Goal: Task Accomplishment & Management: Manage account settings

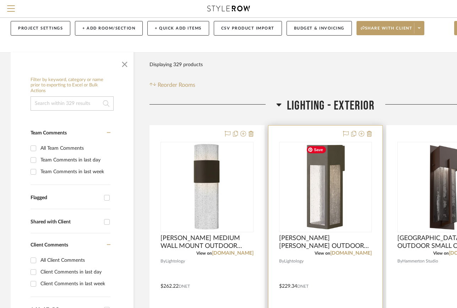
scroll to position [107, 0]
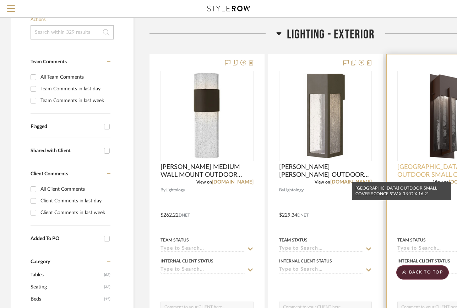
click at [410, 169] on span "[GEOGRAPHIC_DATA] OUTDOOR SMALL COVER SCONCE 5"W X 3.9"D X 16.2"" at bounding box center [443, 171] width 93 height 16
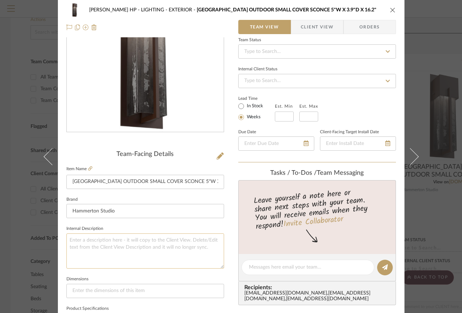
scroll to position [178, 0]
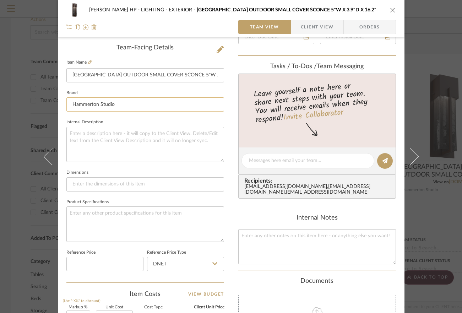
click at [157, 103] on input "Hammerton Studio" at bounding box center [145, 104] width 158 height 14
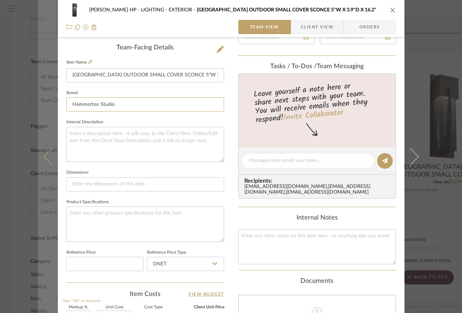
drag, startPoint x: 153, startPoint y: 103, endPoint x: 42, endPoint y: 100, distance: 111.2
click at [42, 100] on mat-dialog-content "[PERSON_NAME] HP LIGHTING - EXTERIOR [GEOGRAPHIC_DATA] OUTDOOR SMALL COVER SCON…" at bounding box center [231, 156] width 386 height 656
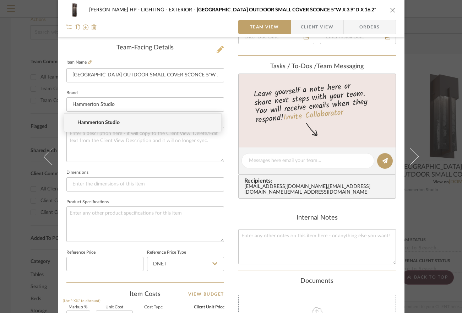
click at [217, 51] on icon at bounding box center [220, 49] width 7 height 7
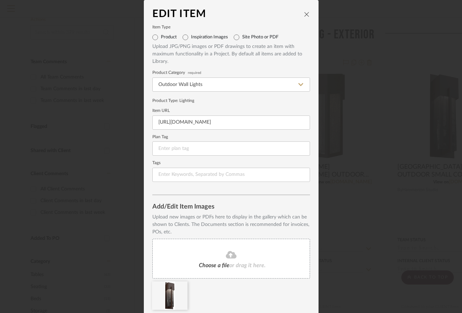
scroll to position [26, 0]
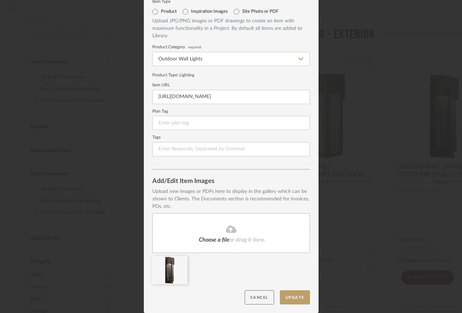
click at [263, 292] on button "Cancel" at bounding box center [259, 297] width 29 height 15
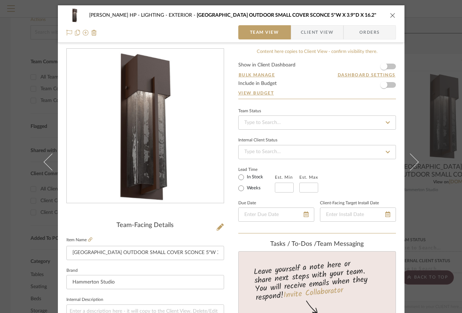
scroll to position [178, 0]
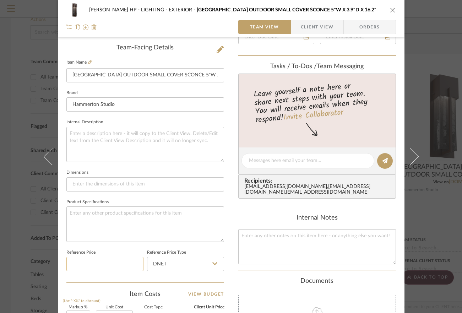
click at [122, 261] on input at bounding box center [104, 264] width 77 height 14
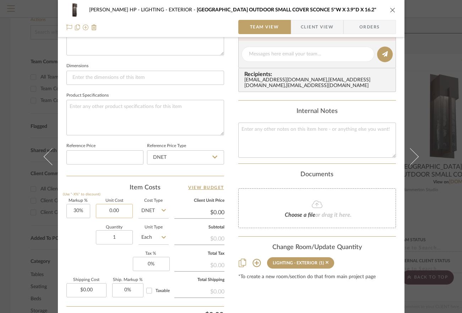
paste input "620.48"
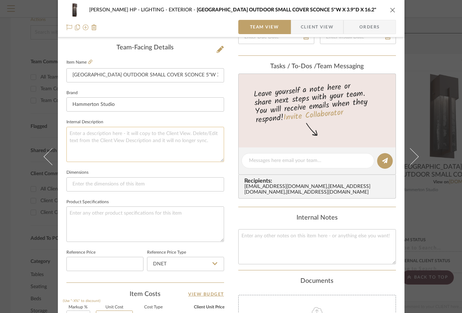
scroll to position [142, 0]
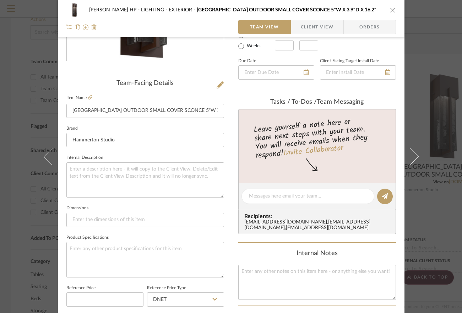
type input "$620.48"
type input "$806.62"
type input "$620.48"
drag, startPoint x: 390, startPoint y: 8, endPoint x: 384, endPoint y: 12, distance: 7.2
click at [390, 9] on icon "close" at bounding box center [393, 10] width 6 height 6
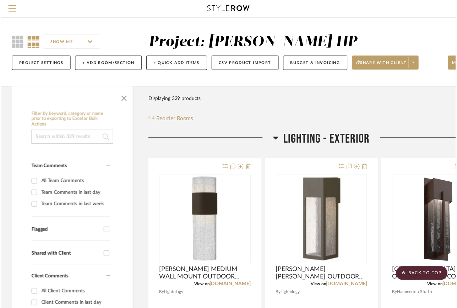
scroll to position [107, 0]
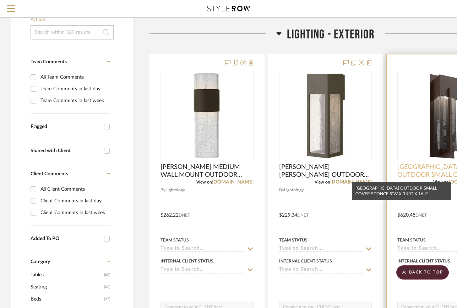
click at [428, 171] on span "[GEOGRAPHIC_DATA] OUTDOOR SMALL COVER SCONCE 5"W X 3.9"D X 16.2"" at bounding box center [443, 171] width 93 height 16
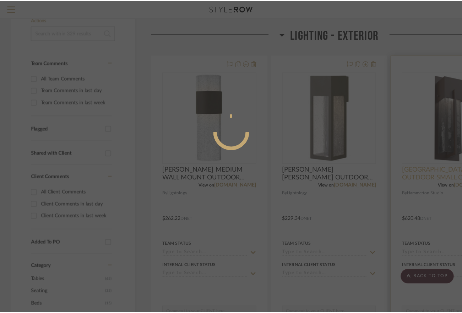
scroll to position [0, 0]
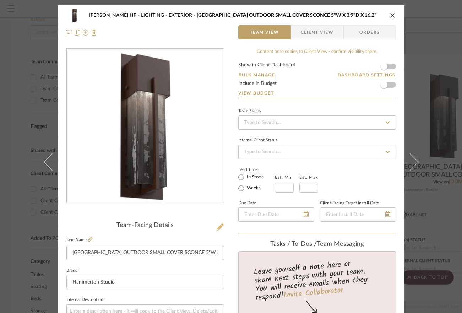
click at [217, 227] on icon at bounding box center [220, 226] width 7 height 7
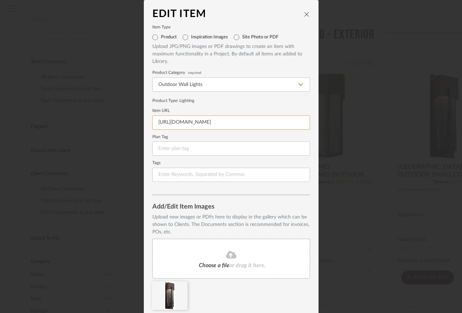
scroll to position [0, 8]
drag, startPoint x: 158, startPoint y: 120, endPoint x: 319, endPoint y: 124, distance: 160.2
click at [316, 123] on div "Edit Item Item Type Product Inspiration Images Site Photo or PDF Upload JPG/PNG…" at bounding box center [231, 156] width 462 height 313
type input "h"
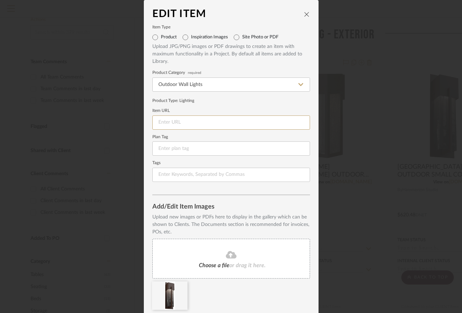
paste input "[URL][DOMAIN_NAME]"
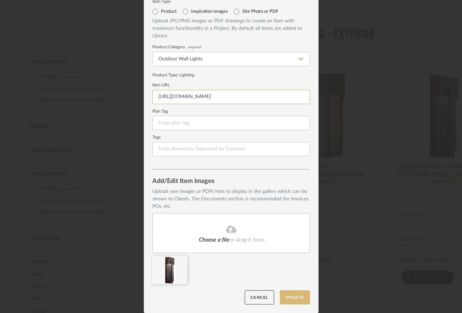
type input "[URL][DOMAIN_NAME]"
click at [300, 297] on button "Update" at bounding box center [295, 297] width 30 height 15
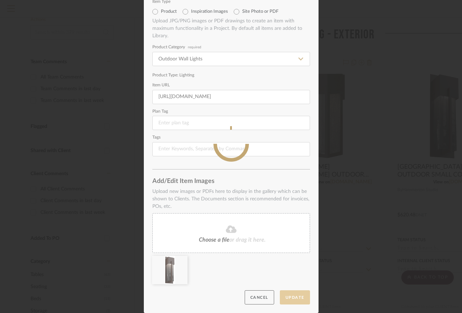
scroll to position [0, 0]
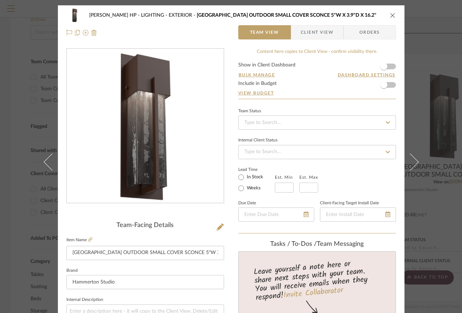
click at [393, 15] on icon "close" at bounding box center [393, 15] width 6 height 6
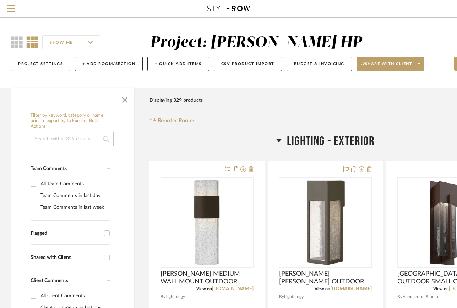
drag, startPoint x: 16, startPoint y: 39, endPoint x: 162, endPoint y: 85, distance: 153.5
click at [18, 39] on icon at bounding box center [17, 42] width 12 height 12
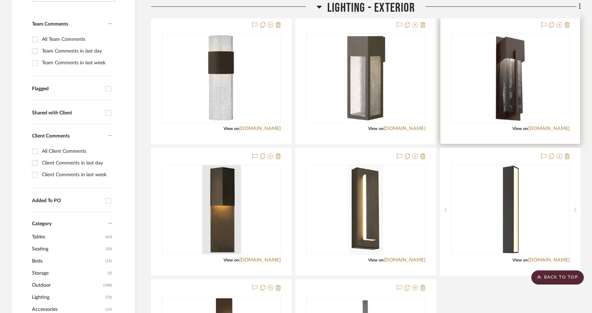
scroll to position [249, 0]
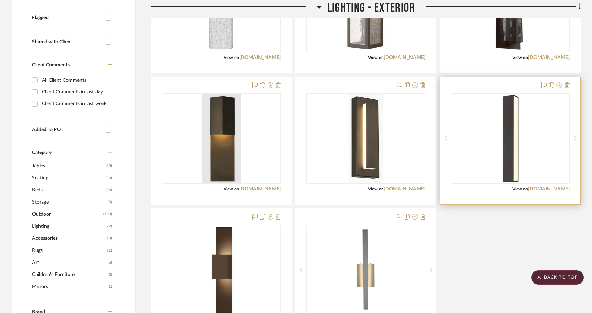
click at [462, 85] on icon at bounding box center [559, 85] width 6 height 6
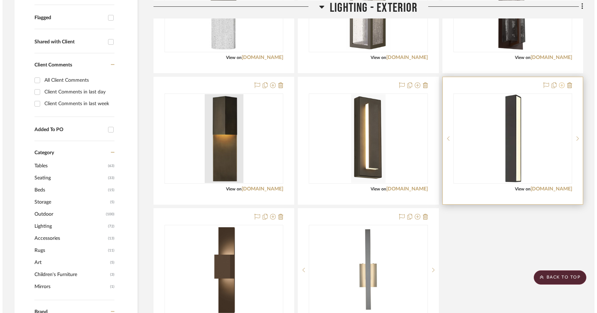
scroll to position [0, 0]
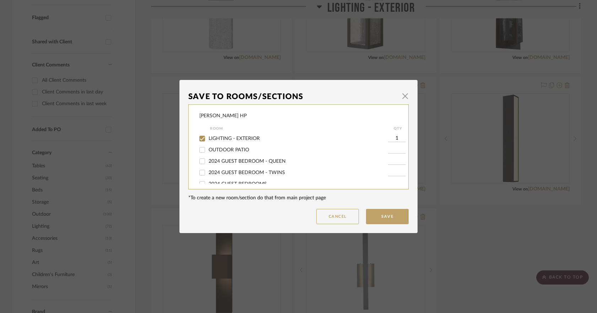
click at [245, 140] on span "LIGHTING - EXTERIOR" at bounding box center [234, 138] width 51 height 5
click at [208, 140] on input "LIGHTING - EXTERIOR" at bounding box center [201, 138] width 11 height 11
checkbox input "false"
click at [383, 215] on button "Save" at bounding box center [387, 216] width 43 height 15
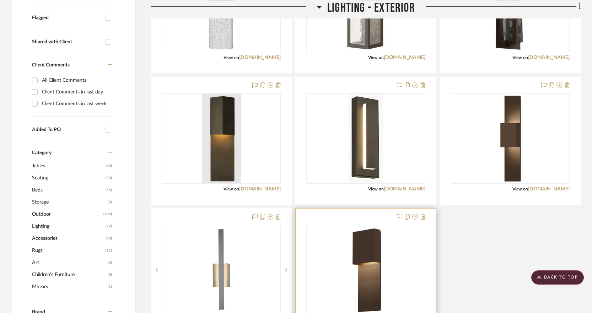
scroll to position [320, 0]
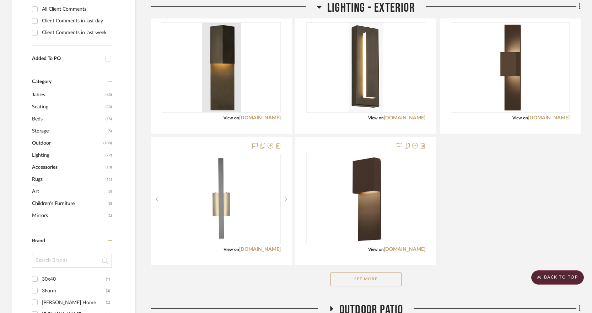
click at [382, 281] on button "See More" at bounding box center [365, 279] width 71 height 14
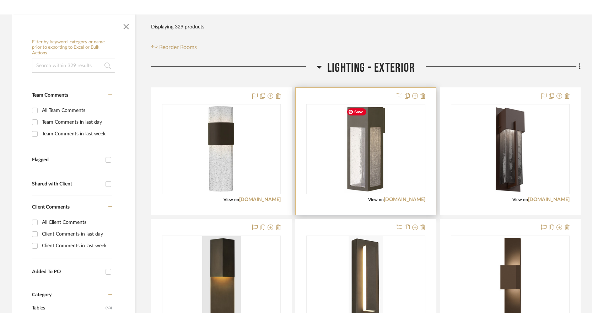
scroll to position [142, 0]
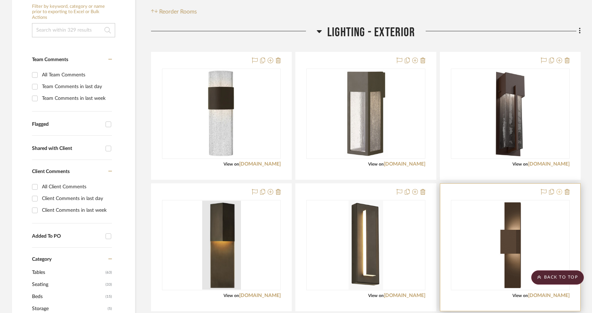
click at [462, 192] on icon at bounding box center [559, 192] width 6 height 6
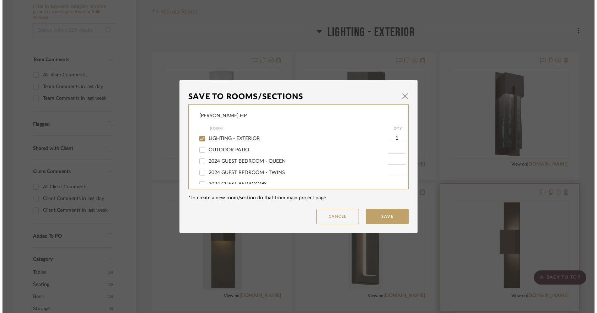
scroll to position [0, 0]
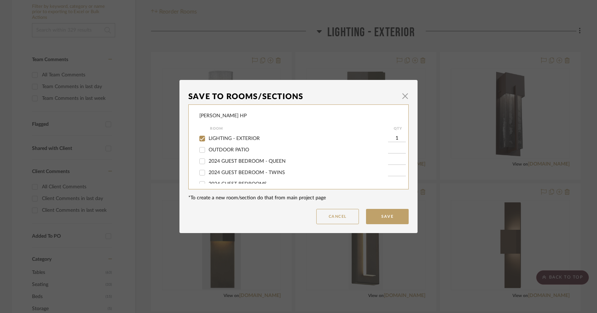
click at [221, 136] on span "LIGHTING - EXTERIOR" at bounding box center [234, 138] width 51 height 5
click at [208, 136] on input "LIGHTING - EXTERIOR" at bounding box center [201, 138] width 11 height 11
checkbox input "false"
click at [384, 215] on button "Save" at bounding box center [387, 216] width 43 height 15
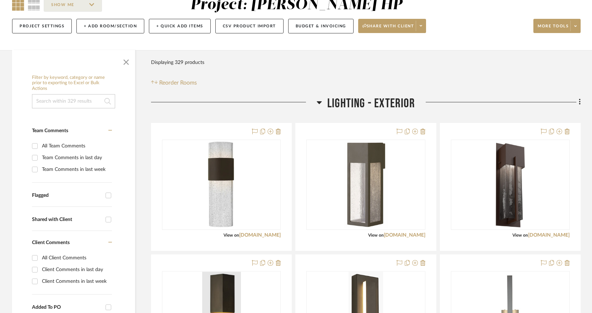
scroll to position [36, 0]
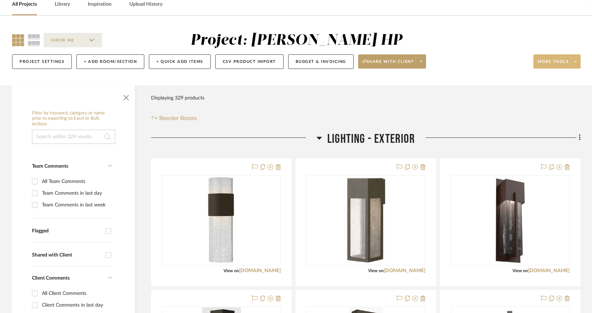
click at [462, 60] on span at bounding box center [575, 61] width 10 height 11
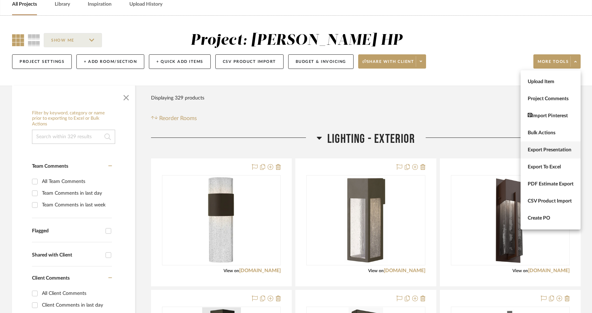
click at [462, 148] on span "Export Presentation" at bounding box center [550, 150] width 46 height 6
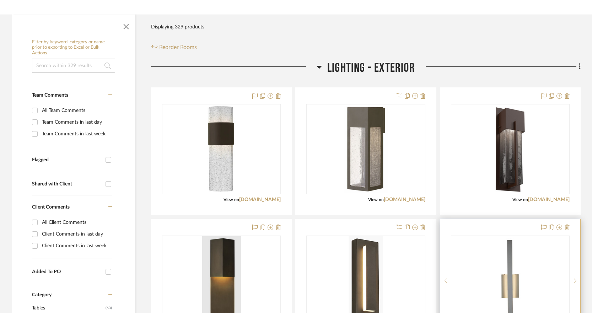
scroll to position [178, 0]
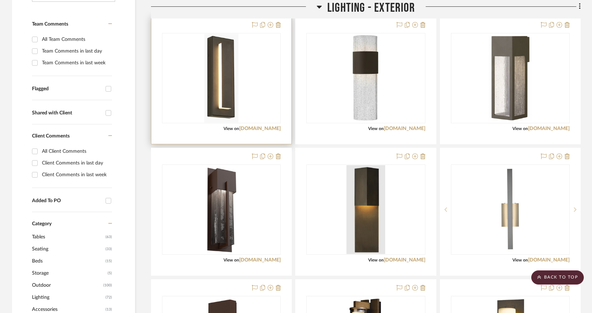
click at [262, 97] on div "0" at bounding box center [221, 78] width 118 height 90
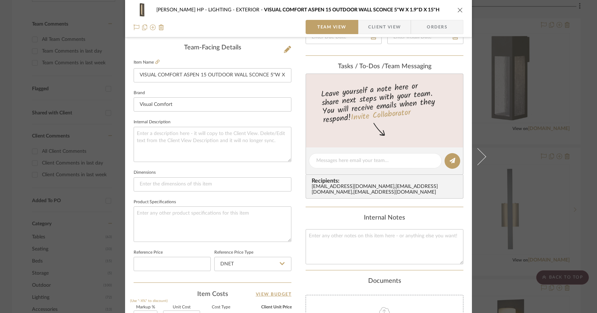
scroll to position [284, 0]
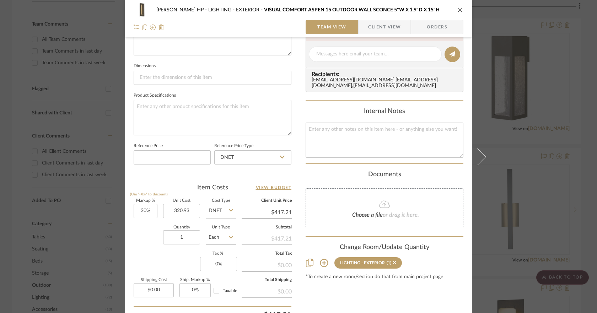
type input "$320.93"
click at [458, 8] on icon "close" at bounding box center [460, 10] width 6 height 6
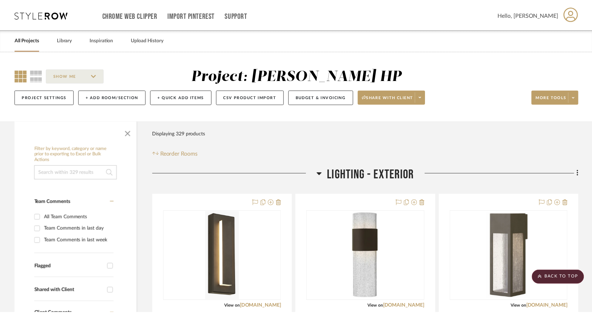
scroll to position [178, 0]
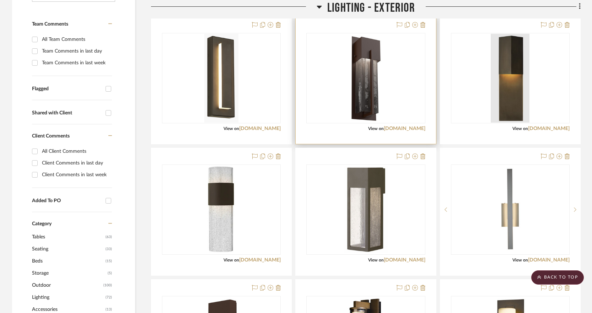
click at [384, 89] on div "0" at bounding box center [366, 78] width 118 height 90
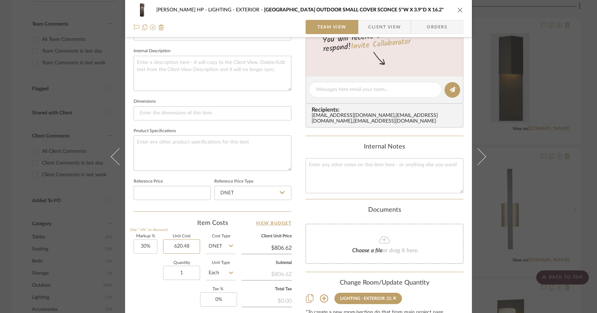
scroll to position [107, 0]
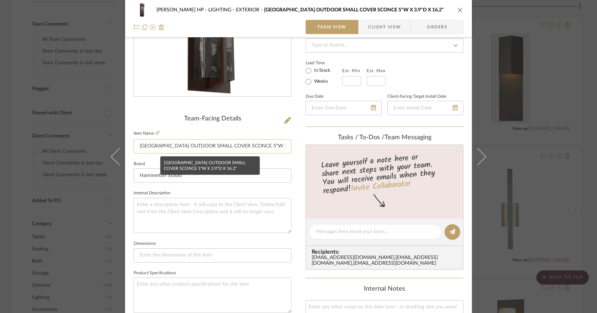
type input "$620.48"
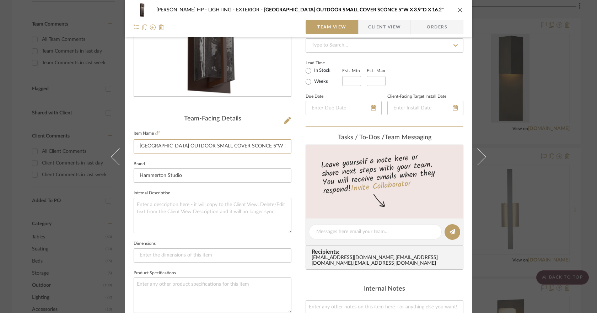
scroll to position [0, 38]
drag, startPoint x: 278, startPoint y: 145, endPoint x: 299, endPoint y: 146, distance: 21.0
click at [299, 146] on div "[PERSON_NAME] HP LIGHTING - EXTERIOR [GEOGRAPHIC_DATA] OUTDOOR SMALL COVER SCON…" at bounding box center [298, 227] width 347 height 656
click at [286, 145] on input "[GEOGRAPHIC_DATA] OUTDOOR SMALL COVER SCONCE 5"W X 3.9"D X 16.2"" at bounding box center [213, 146] width 158 height 14
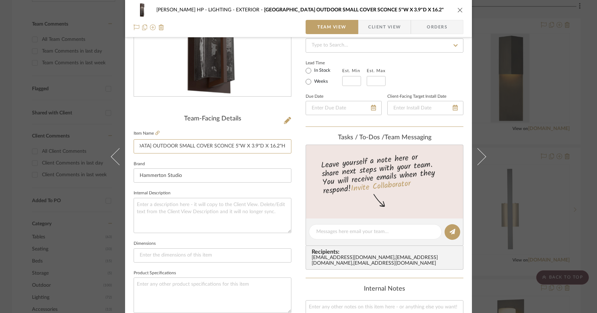
type input "[GEOGRAPHIC_DATA] OUTDOOR SMALL COVER SCONCE 5"W X 3.9"D X 16.2"H"
click at [457, 11] on icon "close" at bounding box center [460, 10] width 6 height 6
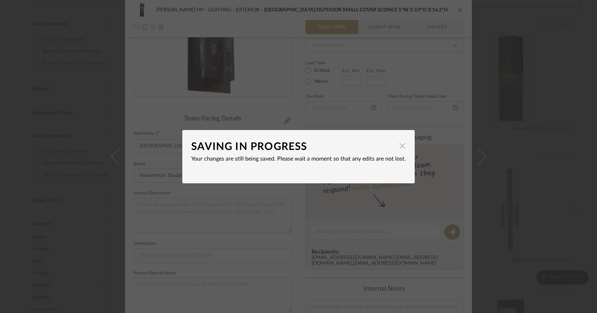
drag, startPoint x: 400, startPoint y: 147, endPoint x: 402, endPoint y: 139, distance: 8.5
click at [400, 146] on span "button" at bounding box center [402, 146] width 14 height 14
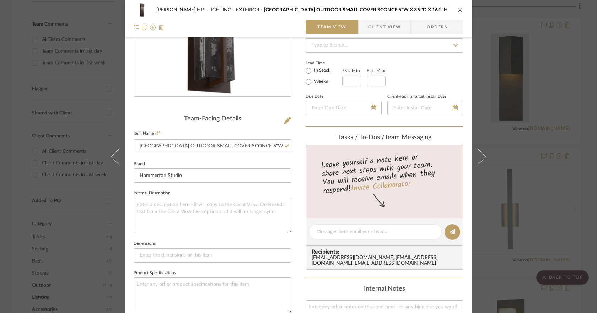
click at [459, 10] on icon "close" at bounding box center [460, 10] width 6 height 6
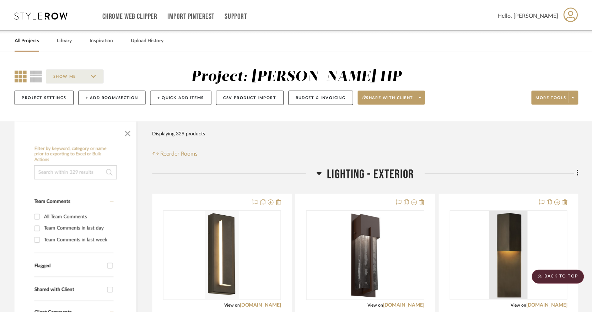
scroll to position [178, 0]
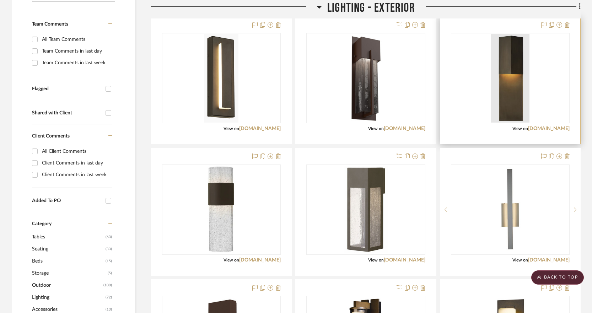
click at [462, 96] on img "0" at bounding box center [510, 78] width 39 height 89
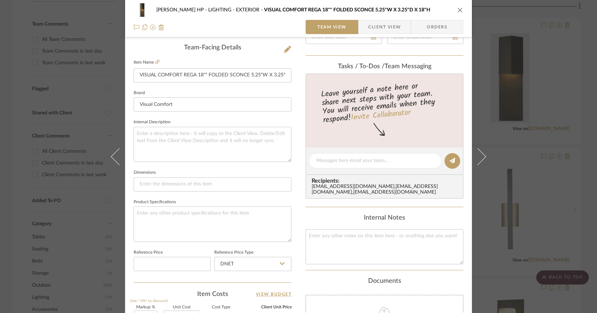
scroll to position [284, 0]
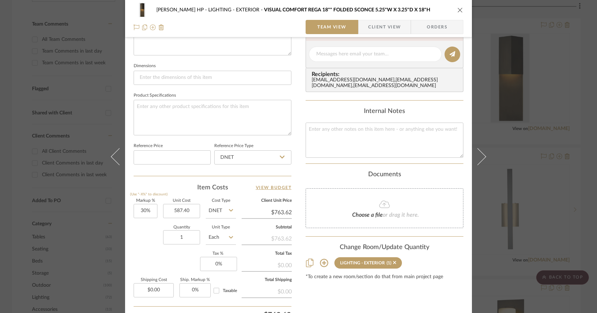
type input "$587.40"
click at [460, 9] on div "[PERSON_NAME] HP LIGHTING - EXTERIOR VISUAL COMFORT REGA 18"" FOLDED SCONCE 5.2…" at bounding box center [298, 18] width 347 height 37
click at [458, 11] on icon "close" at bounding box center [460, 10] width 6 height 6
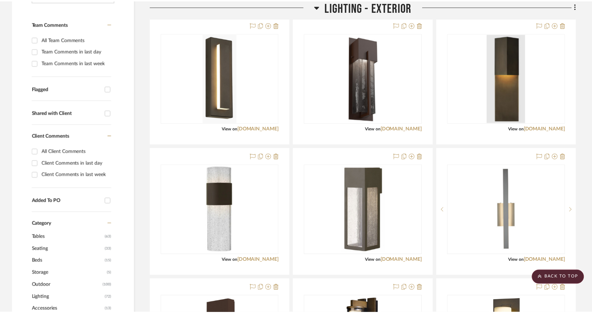
scroll to position [178, 0]
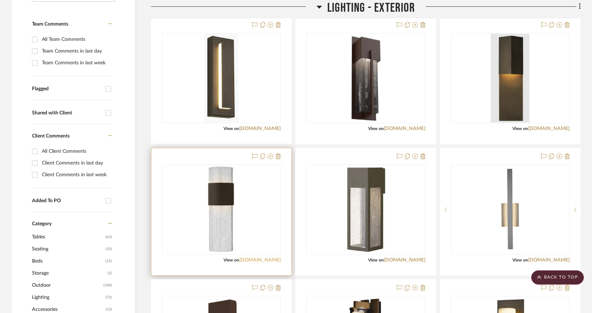
click at [269, 260] on link "[DOMAIN_NAME]" at bounding box center [260, 260] width 42 height 5
click at [254, 242] on div "0" at bounding box center [221, 210] width 118 height 90
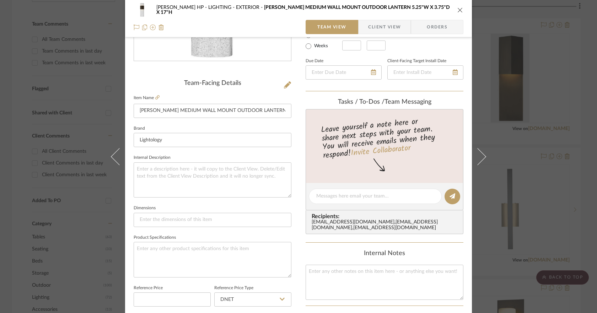
scroll to position [249, 0]
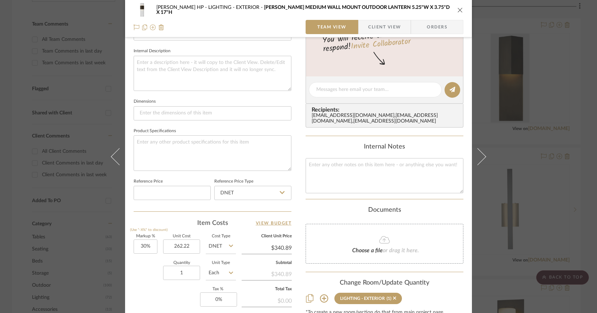
type input "$262.22"
click at [458, 11] on icon "close" at bounding box center [460, 10] width 6 height 6
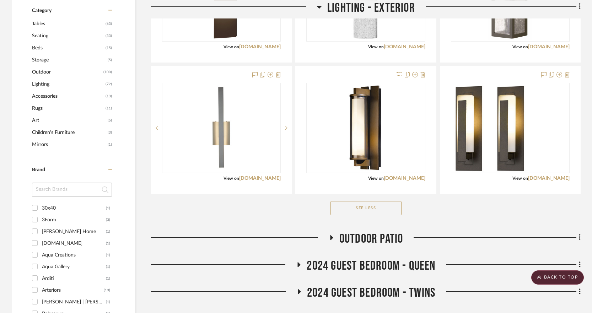
scroll to position [426, 0]
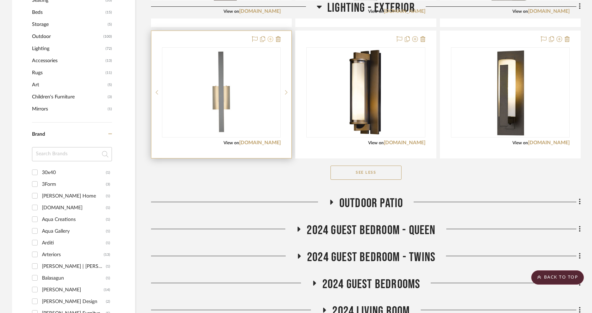
click at [269, 40] on icon at bounding box center [270, 39] width 6 height 6
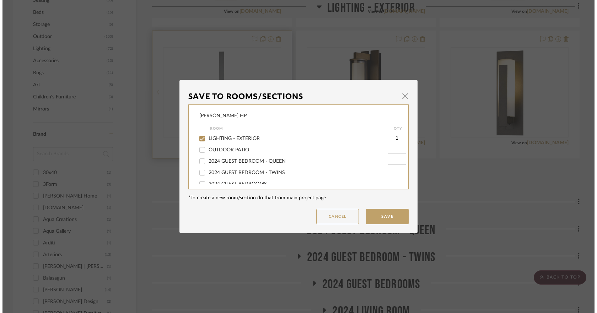
scroll to position [0, 0]
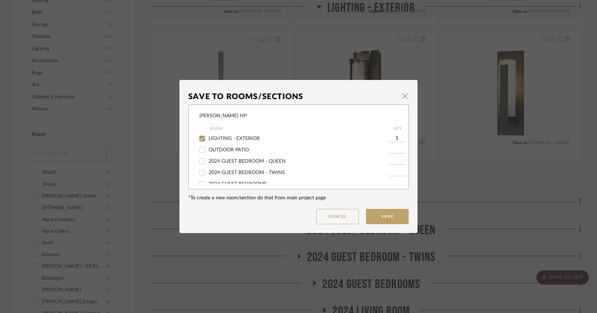
click at [237, 144] on div "LIGHTING - EXTERIOR" at bounding box center [293, 138] width 189 height 11
click at [238, 138] on span "LIGHTING - EXTERIOR" at bounding box center [234, 138] width 51 height 5
click at [208, 138] on input "LIGHTING - EXTERIOR" at bounding box center [201, 138] width 11 height 11
checkbox input "false"
drag, startPoint x: 388, startPoint y: 214, endPoint x: 418, endPoint y: 142, distance: 78.4
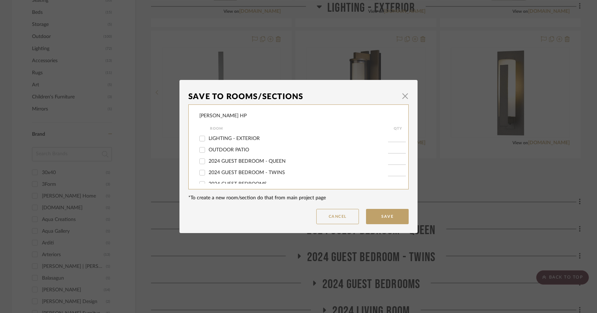
click at [389, 214] on button "Save" at bounding box center [387, 216] width 43 height 15
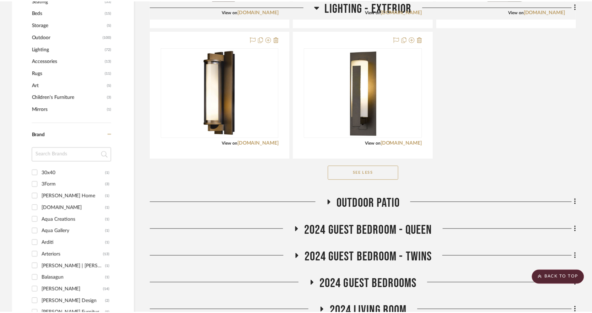
scroll to position [426, 0]
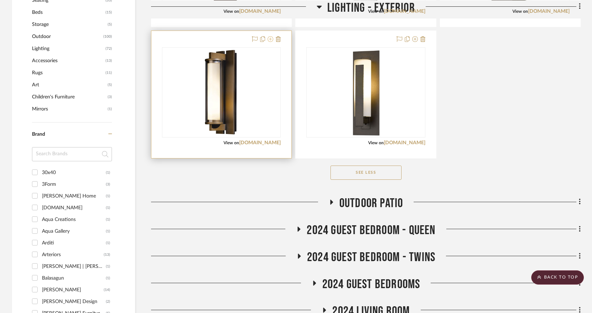
click at [268, 39] on icon at bounding box center [270, 39] width 6 height 6
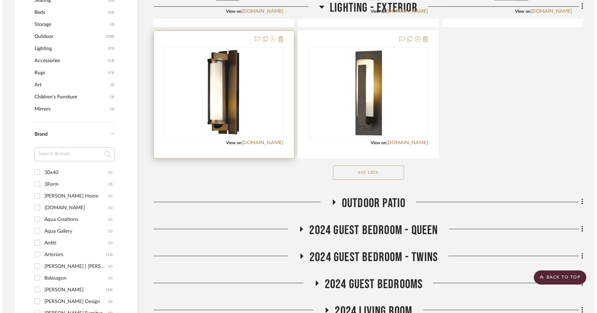
scroll to position [0, 0]
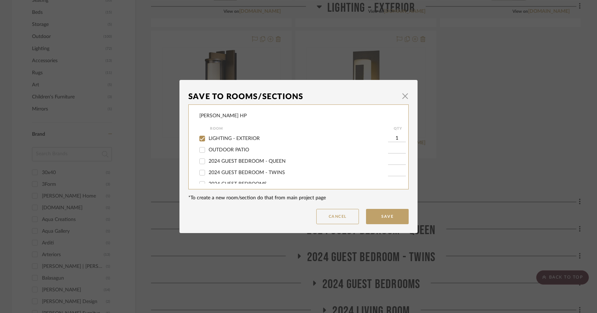
click at [249, 140] on span "LIGHTING - EXTERIOR" at bounding box center [234, 138] width 51 height 5
click at [208, 140] on input "LIGHTING - EXTERIOR" at bounding box center [201, 138] width 11 height 11
checkbox input "false"
click at [407, 223] on dialog-content "Save To Rooms/Sections × [PERSON_NAME] HP Room QTY LIGHTING - EXTERIOR OUTDOOR …" at bounding box center [298, 156] width 238 height 153
click at [400, 220] on button "Save" at bounding box center [387, 216] width 43 height 15
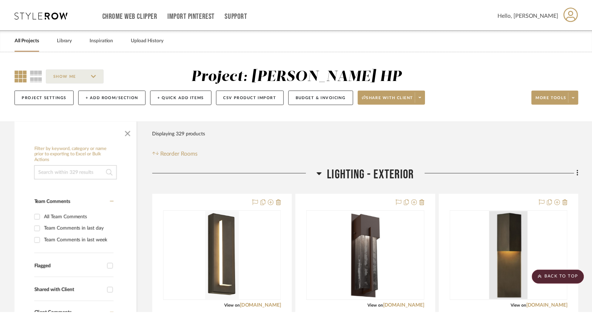
scroll to position [426, 0]
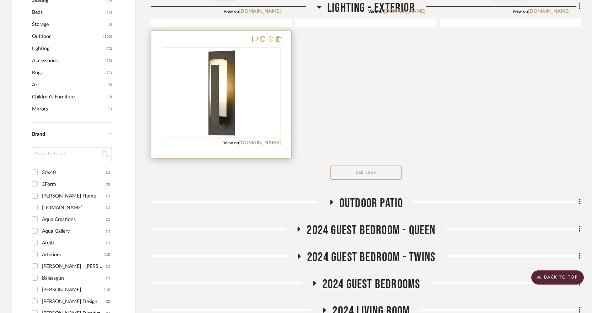
click at [271, 38] on icon at bounding box center [270, 39] width 6 height 6
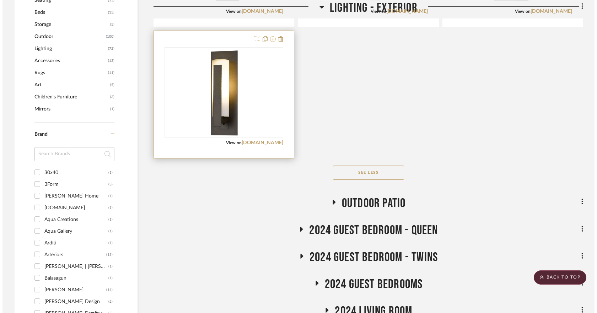
scroll to position [0, 0]
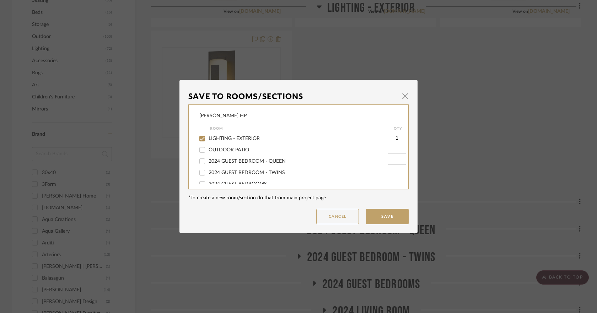
click at [246, 136] on label "LIGHTING - EXTERIOR" at bounding box center [298, 139] width 179 height 6
click at [208, 135] on input "LIGHTING - EXTERIOR" at bounding box center [201, 138] width 11 height 11
checkbox input "false"
click at [393, 210] on button "Save" at bounding box center [387, 216] width 43 height 15
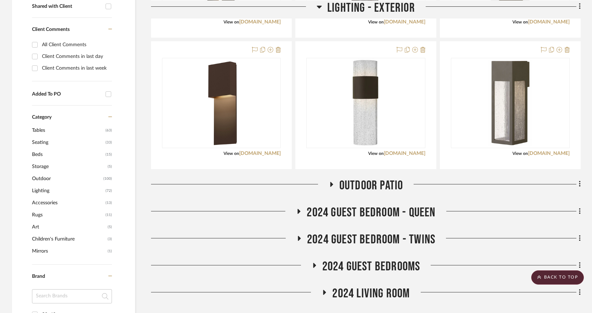
scroll to position [213, 0]
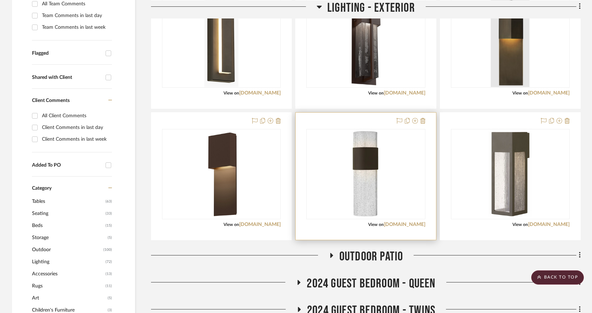
click at [383, 201] on div "0" at bounding box center [366, 174] width 118 height 90
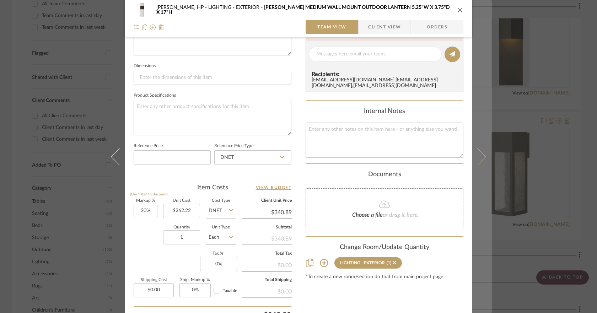
scroll to position [178, 0]
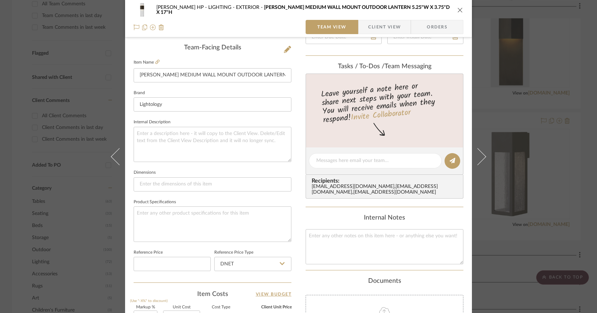
click at [458, 9] on icon "close" at bounding box center [460, 10] width 6 height 6
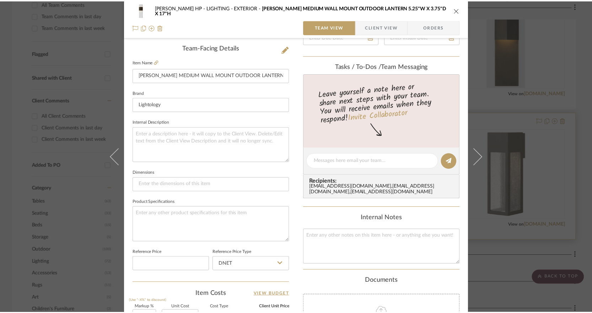
scroll to position [213, 0]
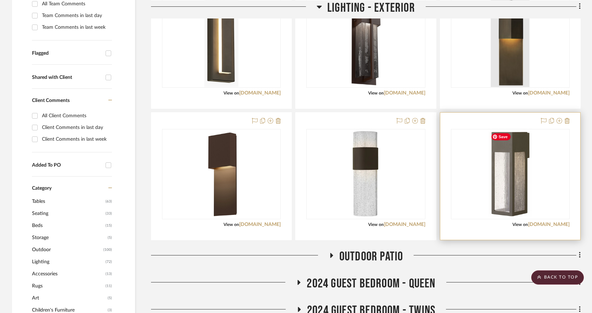
click at [462, 191] on img "0" at bounding box center [510, 174] width 44 height 89
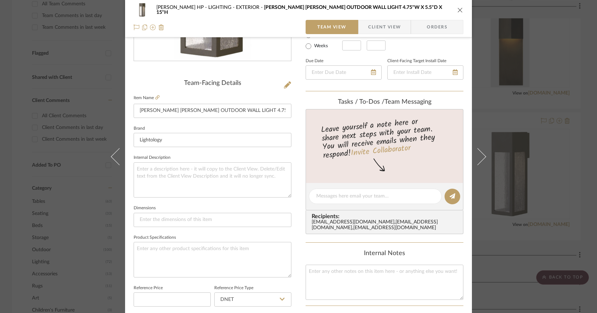
scroll to position [284, 0]
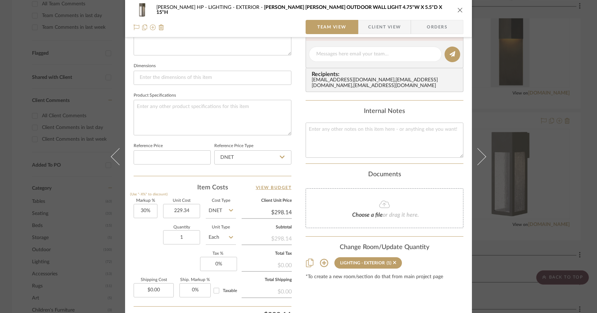
type input "$229.34"
click at [459, 11] on icon "close" at bounding box center [460, 10] width 6 height 6
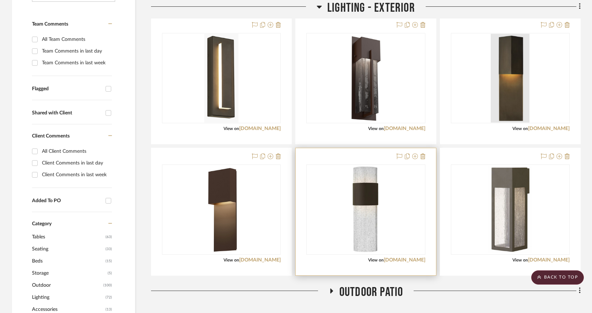
scroll to position [213, 0]
